Goal: Find specific page/section: Find specific page/section

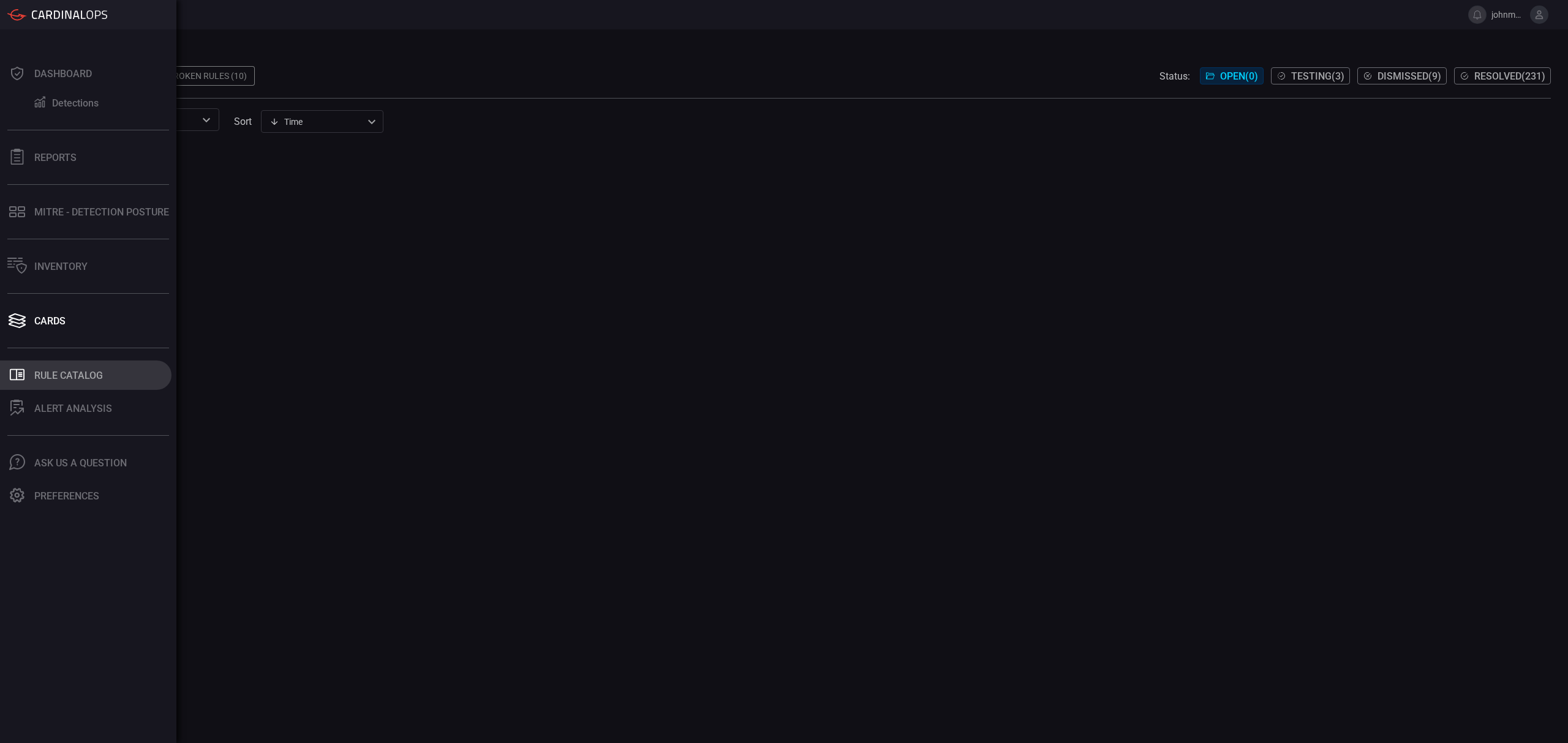
click at [84, 370] on div "Rule Catalog" at bounding box center [68, 375] width 69 height 12
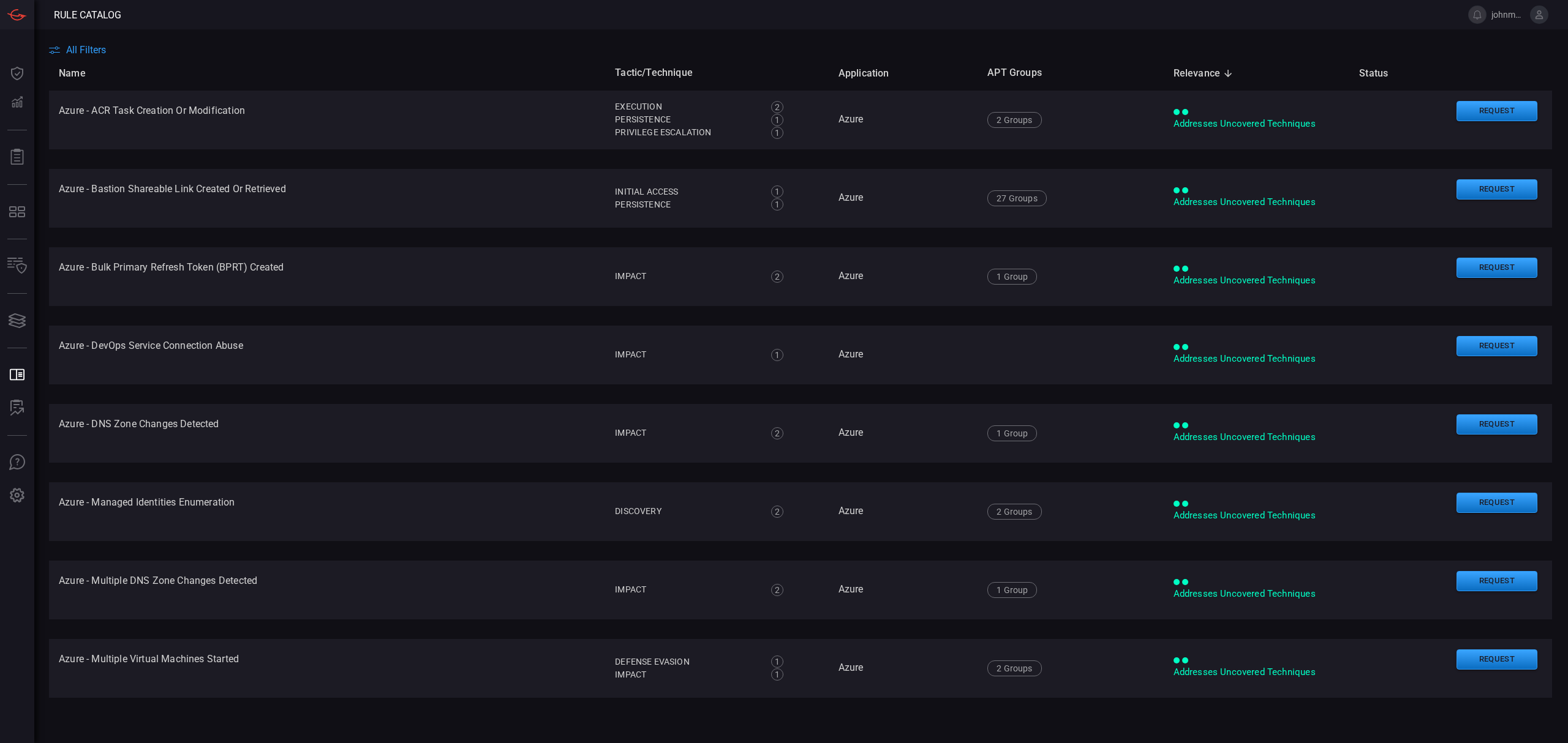
click at [86, 52] on span "All Filters" at bounding box center [86, 50] width 40 height 12
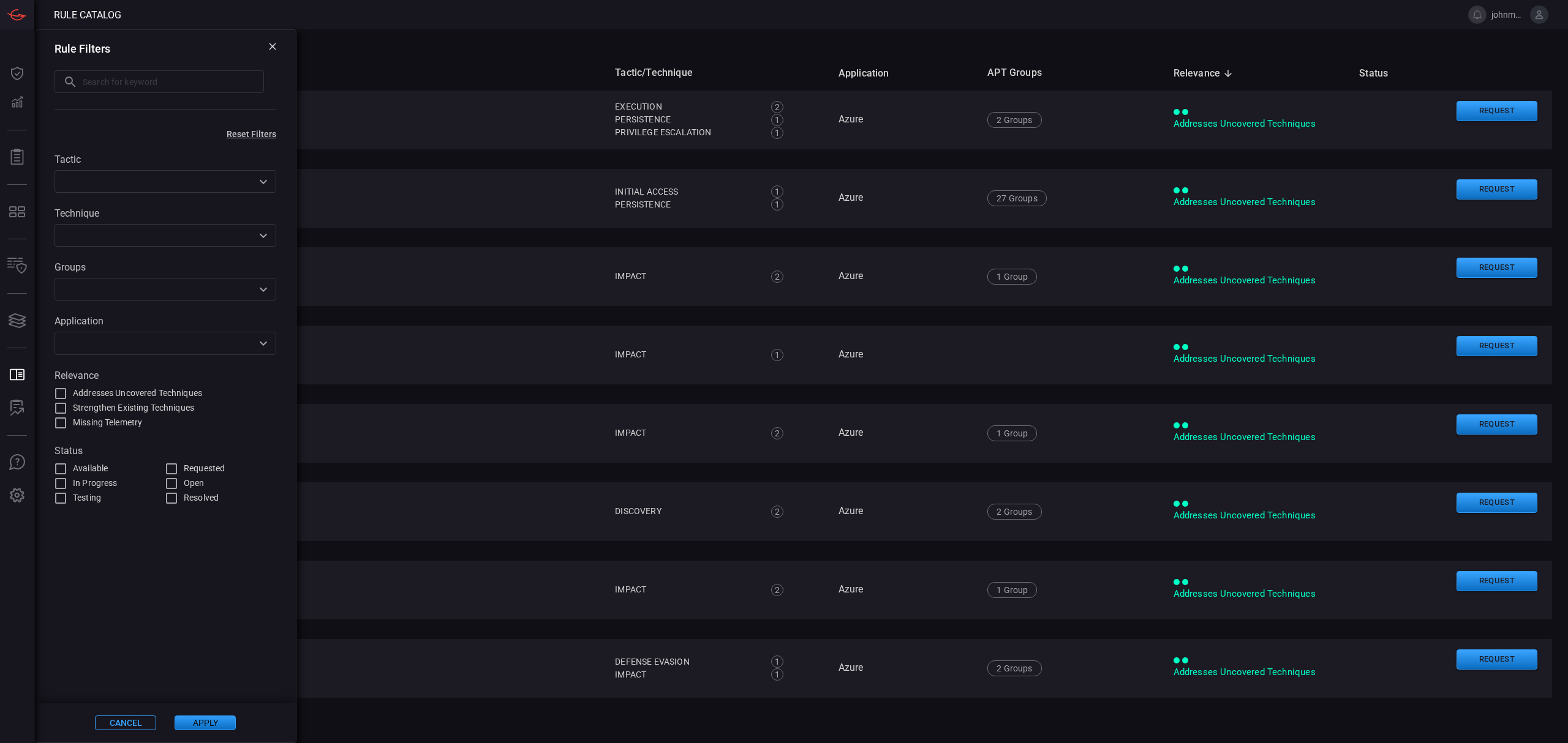
drag, startPoint x: 263, startPoint y: 353, endPoint x: 265, endPoint y: 348, distance: 5.4
click at [265, 350] on div "​" at bounding box center [165, 342] width 222 height 22
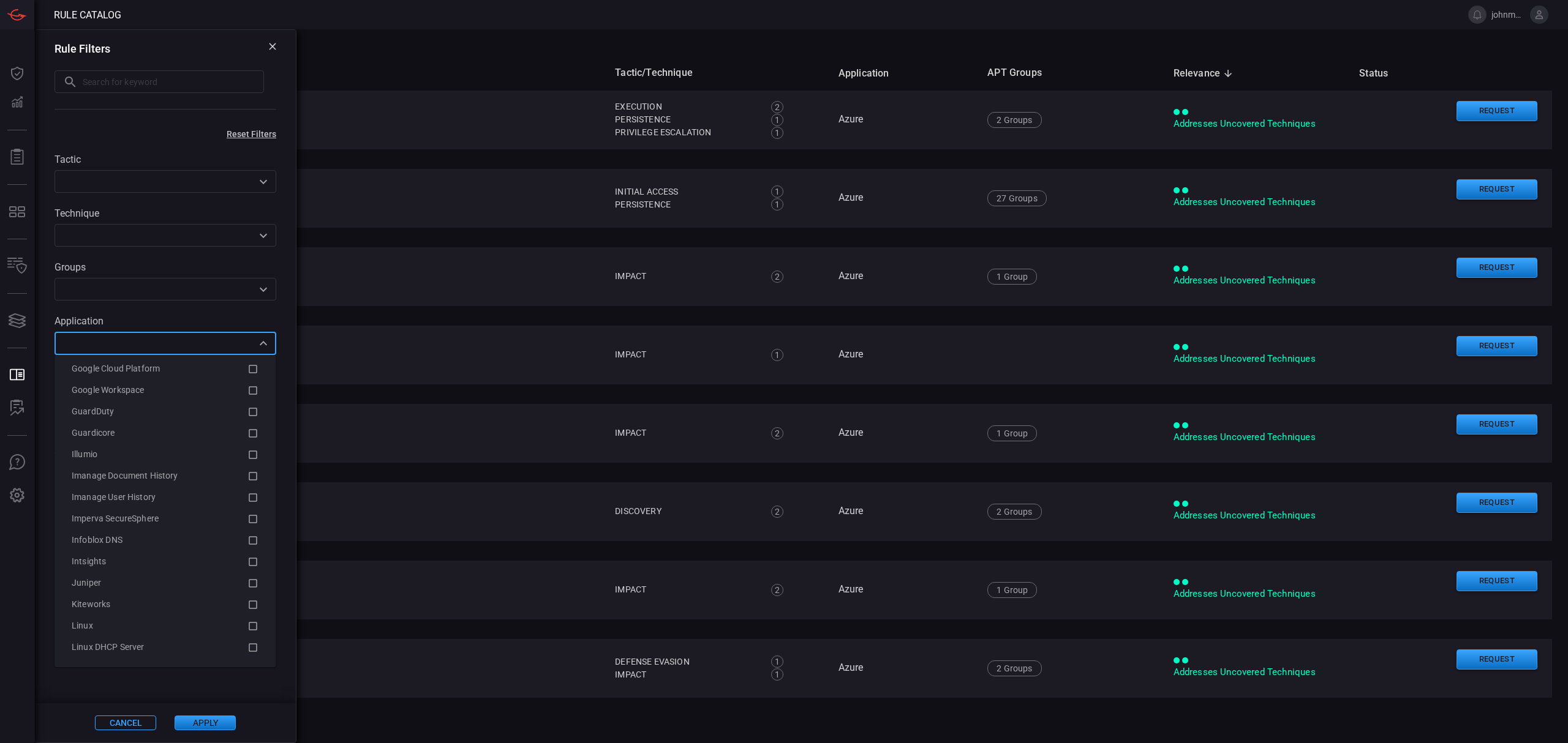
scroll to position [1387, 0]
click at [114, 490] on span "Imperva SecureSphere" at bounding box center [115, 490] width 87 height 10
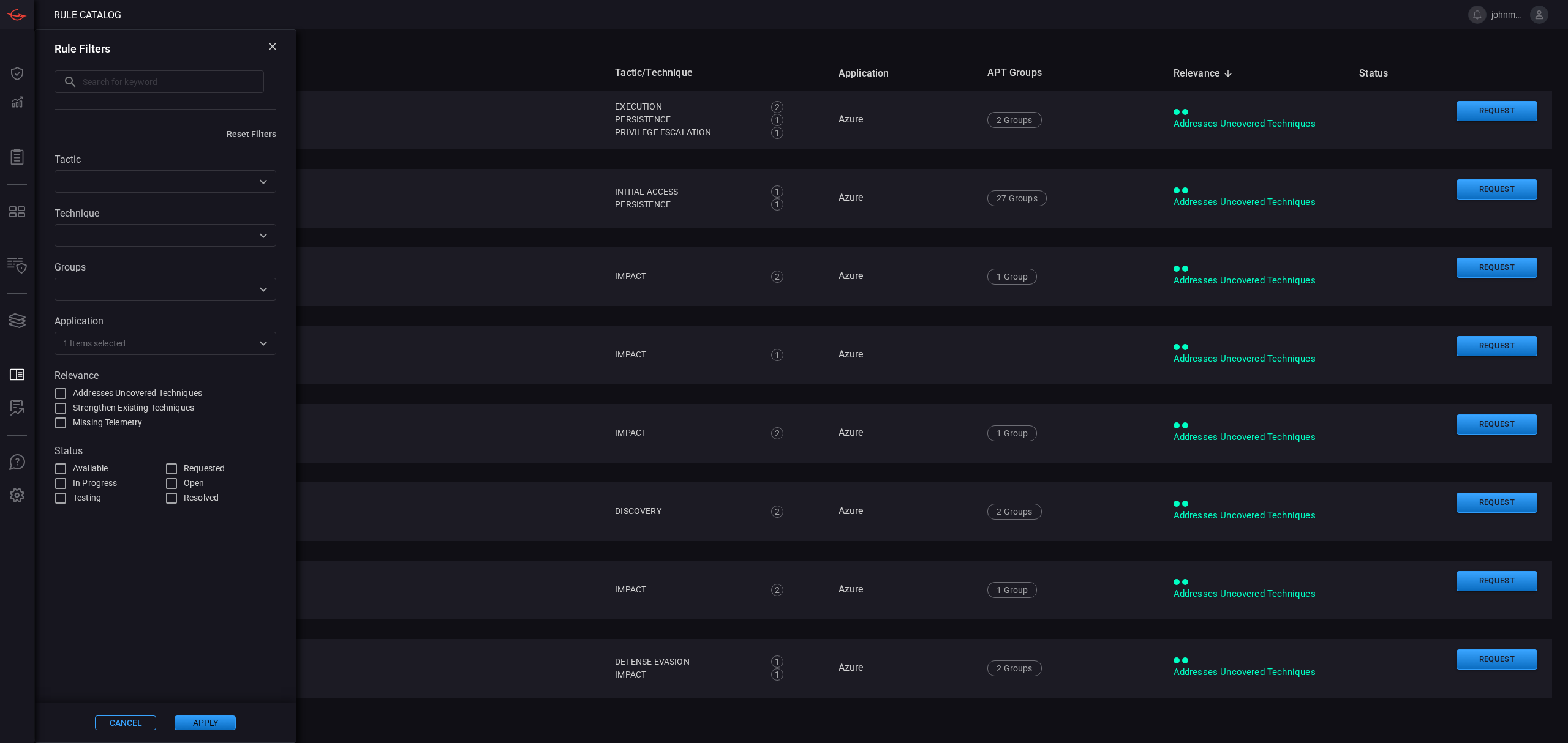
drag, startPoint x: 212, startPoint y: 722, endPoint x: 311, endPoint y: 616, distance: 145.0
click at [212, 720] on button "Apply" at bounding box center [205, 723] width 61 height 15
